Goal: Task Accomplishment & Management: Use online tool/utility

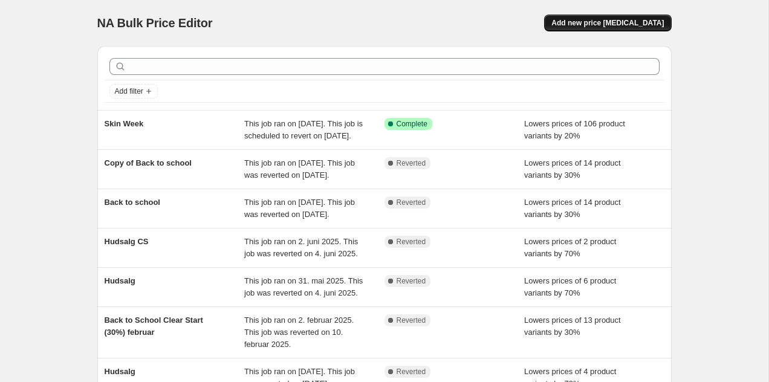
click at [599, 27] on span "Add new price change job" at bounding box center [607, 23] width 112 height 10
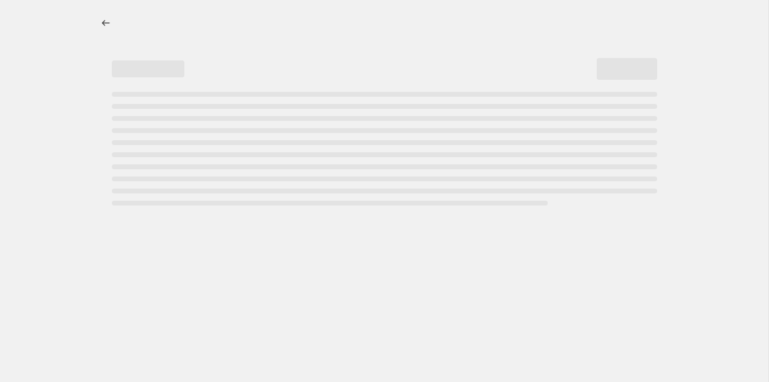
select select "percentage"
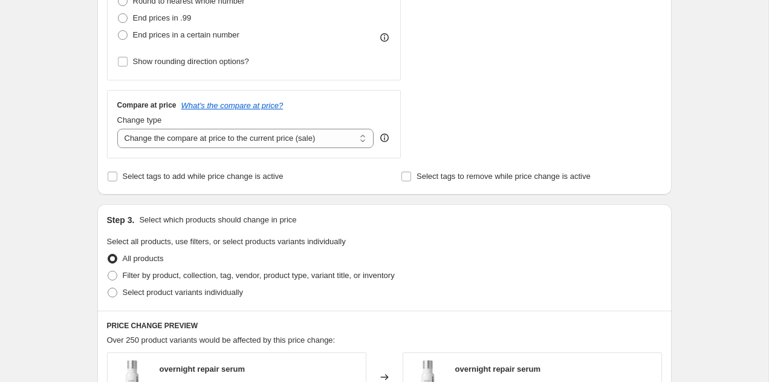
scroll to position [379, 0]
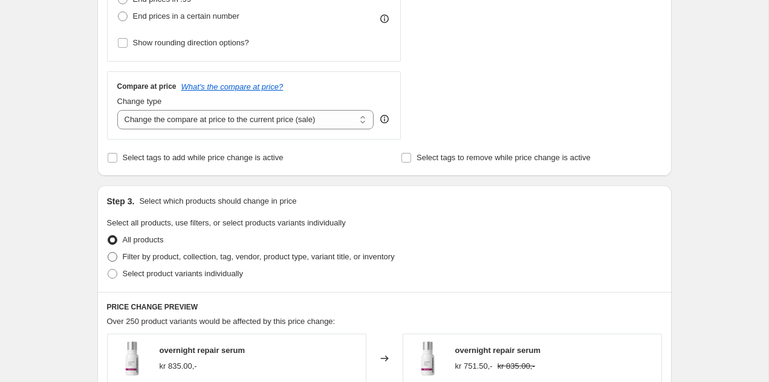
click at [216, 253] on span "Filter by product, collection, tag, vendor, product type, variant title, or inv…" at bounding box center [259, 256] width 272 height 9
click at [108, 253] on input "Filter by product, collection, tag, vendor, product type, variant title, or inv…" at bounding box center [108, 252] width 1 height 1
radio input "true"
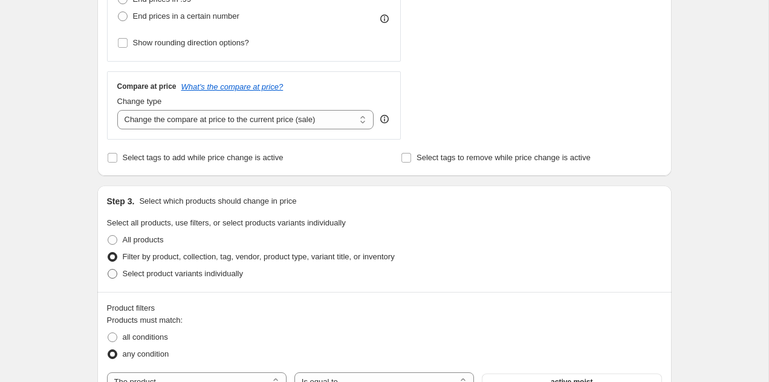
click at [203, 274] on span "Select product variants individually" at bounding box center [183, 273] width 120 height 9
click at [108, 270] on input "Select product variants individually" at bounding box center [108, 269] width 1 height 1
radio input "true"
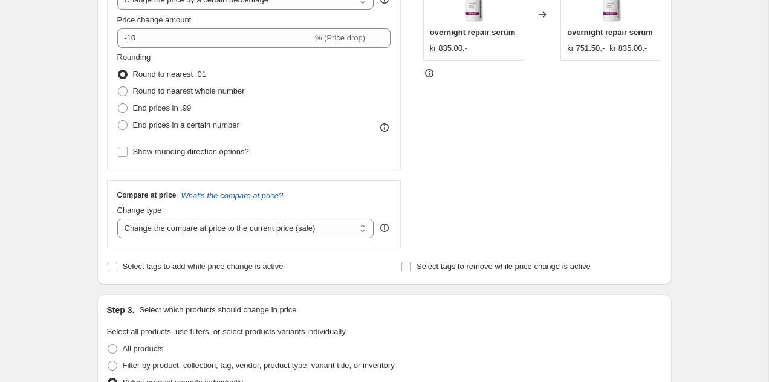
scroll to position [197, 0]
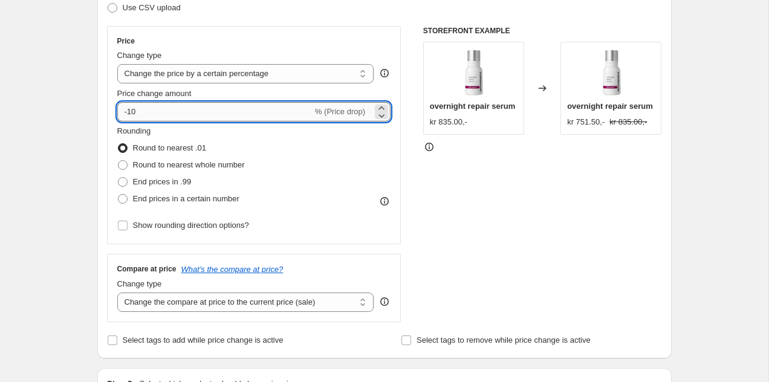
click at [161, 111] on input "-10" at bounding box center [214, 111] width 195 height 19
type input "-1"
type input "-20"
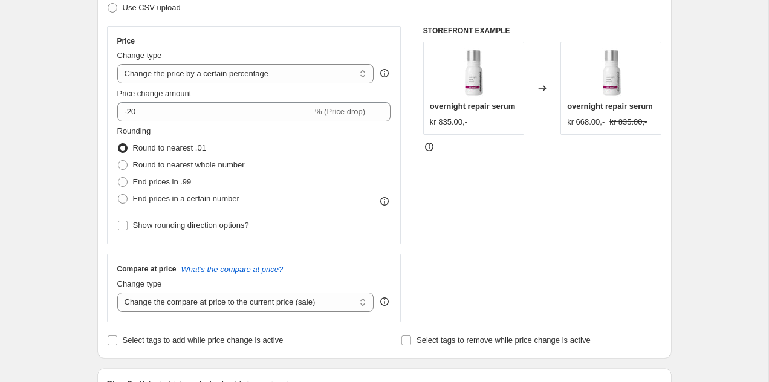
click at [489, 267] on div "STOREFRONT EXAMPLE overnight repair serum kr 835.00,- Changed to overnight repa…" at bounding box center [542, 174] width 239 height 296
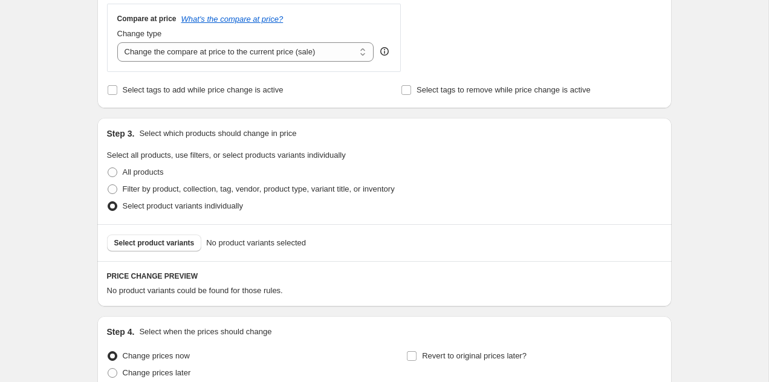
scroll to position [467, 0]
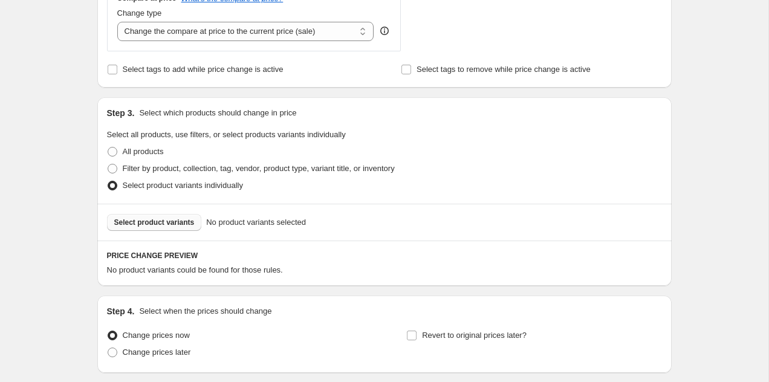
click at [175, 219] on span "Select product variants" at bounding box center [154, 223] width 80 height 10
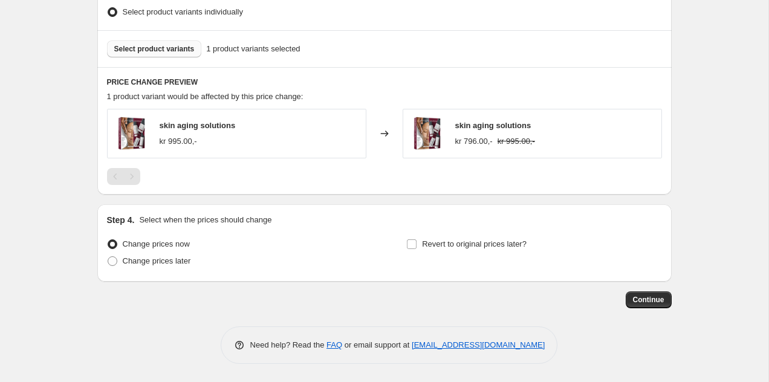
scroll to position [640, 0]
click at [419, 244] on label "Revert to original prices later?" at bounding box center [466, 245] width 120 height 17
click at [417, 244] on input "Revert to original prices later?" at bounding box center [412, 246] width 10 height 10
checkbox input "true"
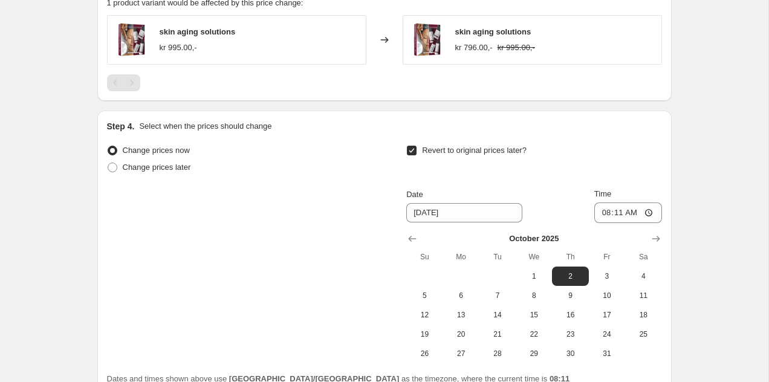
scroll to position [738, 0]
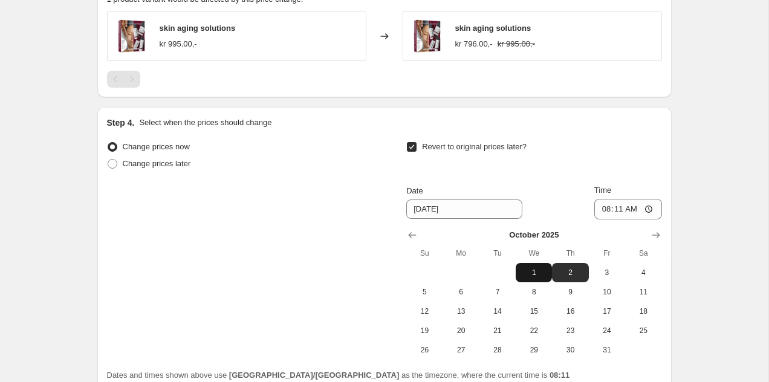
click at [527, 268] on span "1" at bounding box center [534, 273] width 27 height 10
type input "10/1/2025"
click at [620, 205] on input "08:11" at bounding box center [628, 209] width 68 height 21
type input "00:11"
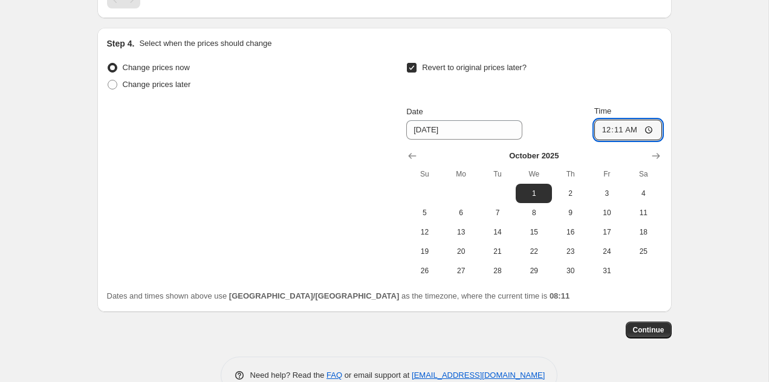
scroll to position [848, 0]
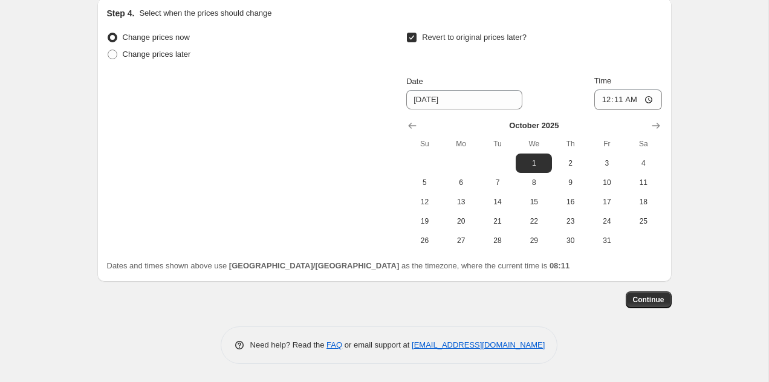
drag, startPoint x: 639, startPoint y: 300, endPoint x: 472, endPoint y: 303, distance: 166.9
click at [472, 303] on div "Continue" at bounding box center [384, 299] width 574 height 17
click at [648, 297] on span "Continue" at bounding box center [648, 300] width 31 height 10
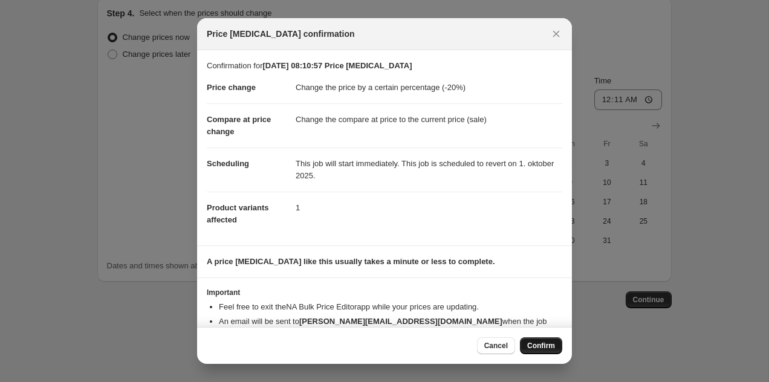
click at [537, 346] on span "Confirm" at bounding box center [541, 346] width 28 height 10
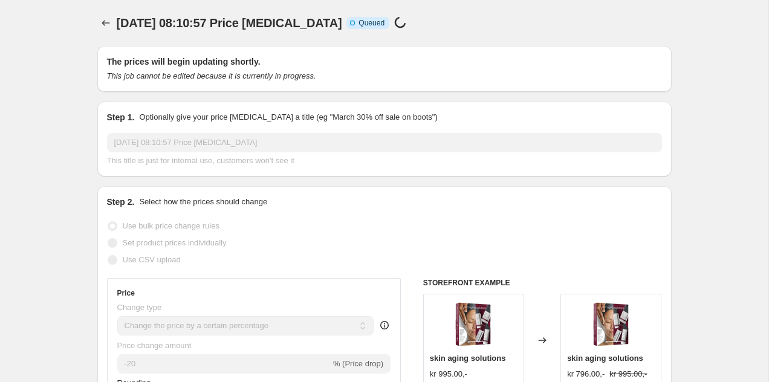
select select "percentage"
